Goal: Complete application form: Complete application form

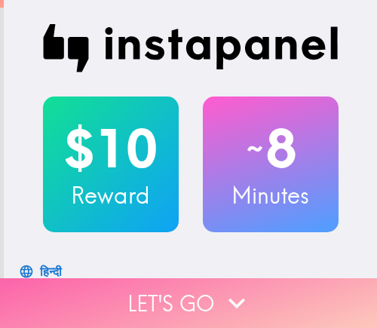
click at [184, 289] on button "Let's go" at bounding box center [188, 303] width 377 height 50
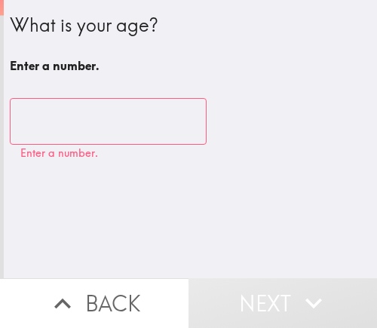
click at [87, 129] on input "number" at bounding box center [108, 121] width 197 height 47
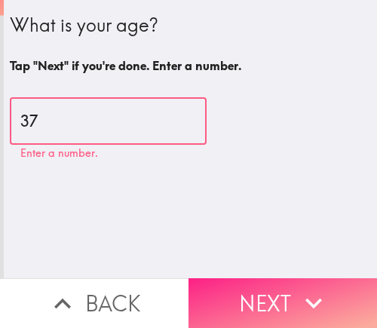
type input "37"
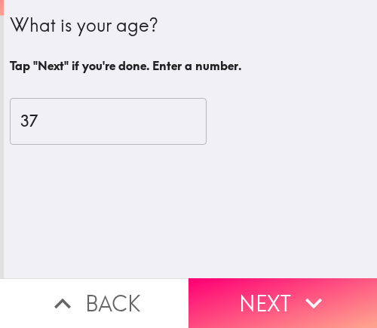
click at [232, 299] on button "Next" at bounding box center [283, 303] width 189 height 50
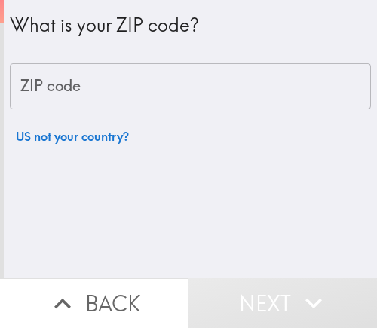
drag, startPoint x: 143, startPoint y: 91, endPoint x: 144, endPoint y: 99, distance: 8.4
click at [143, 91] on input "ZIP code" at bounding box center [190, 86] width 361 height 47
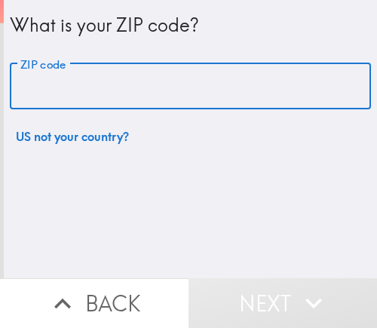
click at [182, 90] on input "ZIP code" at bounding box center [190, 86] width 361 height 47
paste input "33612"
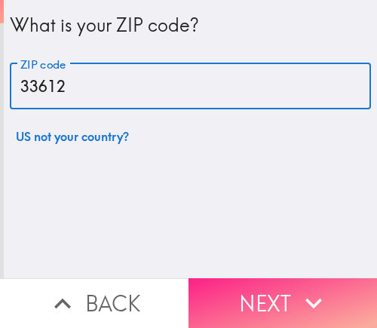
type input "33612"
click at [245, 285] on button "Next" at bounding box center [283, 303] width 189 height 50
